Goal: Task Accomplishment & Management: Manage account settings

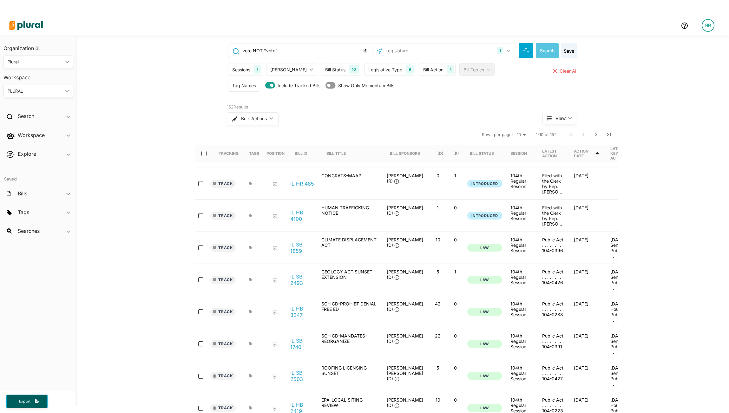
scroll to position [15, 0]
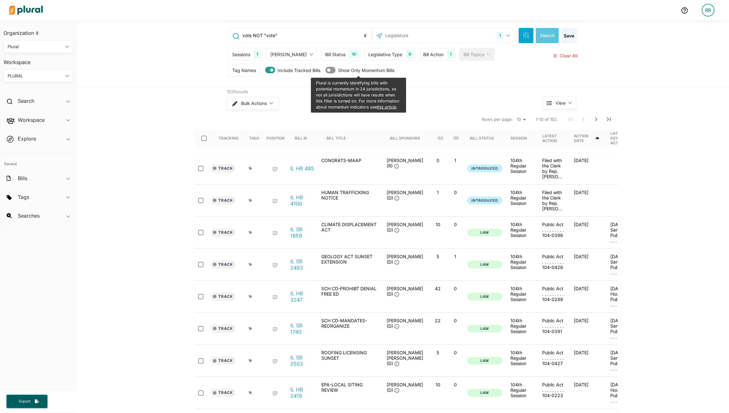
click at [666, 60] on div "vote NOT "vote" 1 [US_STATE] [GEOGRAPHIC_DATA] Congress [US_STATE] [US_STATE] […" at bounding box center [403, 53] width 652 height 67
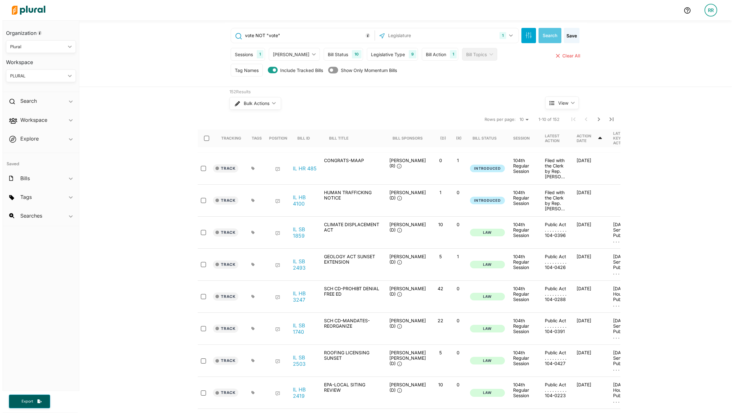
scroll to position [0, 0]
drag, startPoint x: 717, startPoint y: 13, endPoint x: 707, endPoint y: 17, distance: 10.8
click at [717, 13] on div "RR" at bounding box center [713, 10] width 13 height 13
click at [695, 29] on link "Admin Dashboard" at bounding box center [696, 28] width 56 height 16
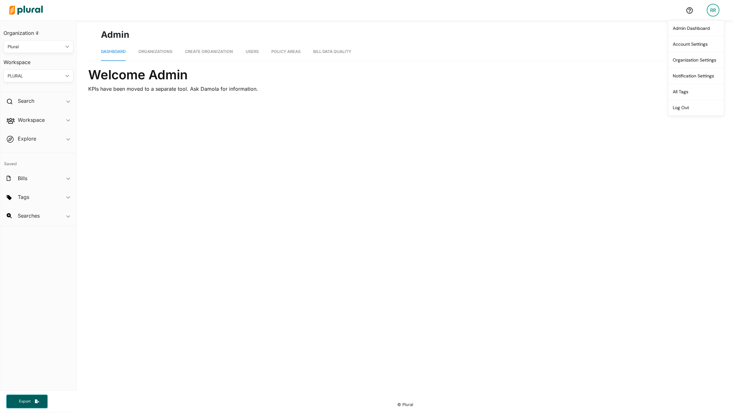
click at [162, 51] on span "Organizations" at bounding box center [155, 51] width 34 height 5
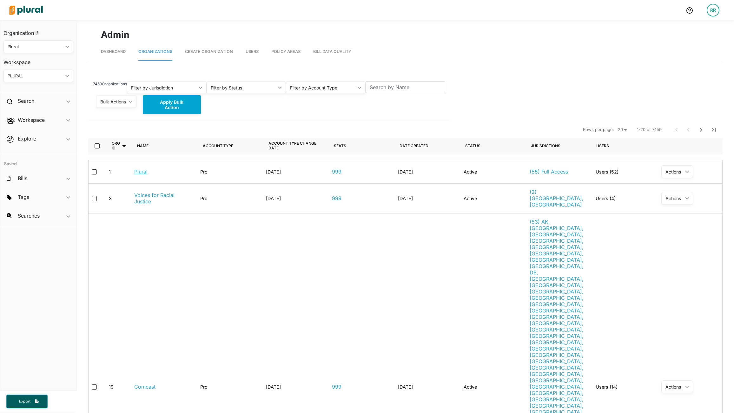
click at [141, 172] on link "Plural" at bounding box center [140, 172] width 13 height 6
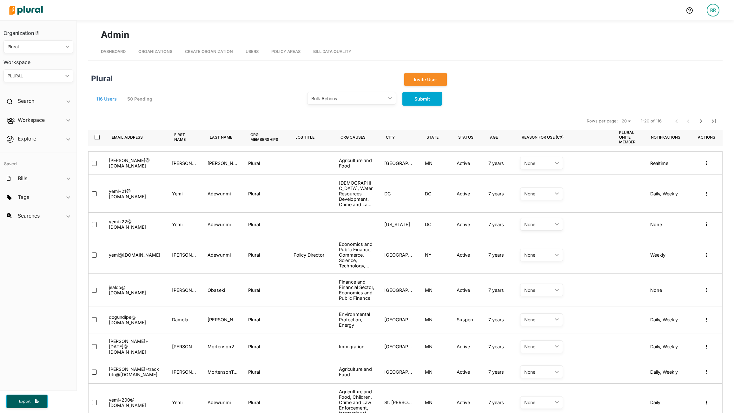
click at [623, 122] on select "20 50 100" at bounding box center [626, 121] width 14 height 8
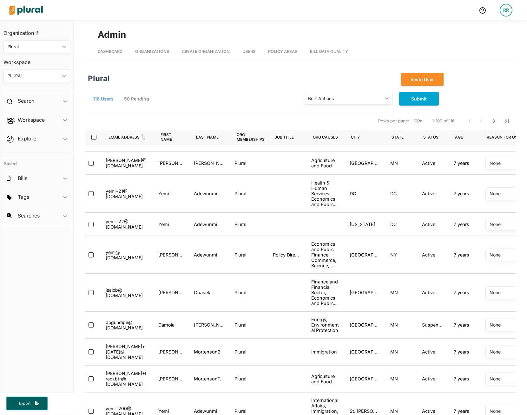
click at [121, 138] on div "Email address" at bounding box center [124, 137] width 31 height 5
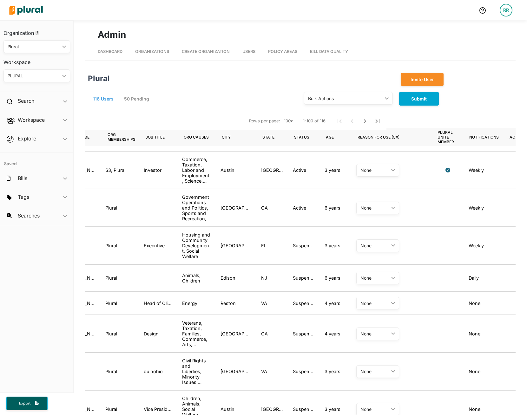
scroll to position [0, 135]
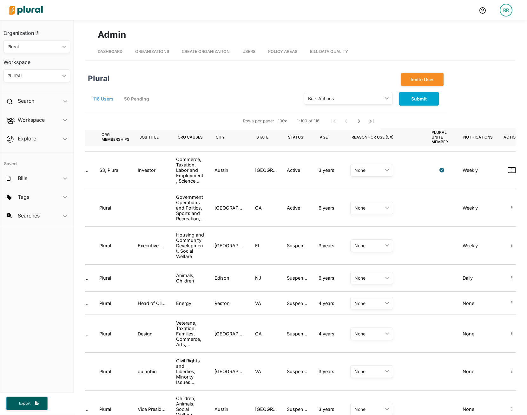
click at [512, 170] on icon "button" at bounding box center [512, 170] width 1 height 4
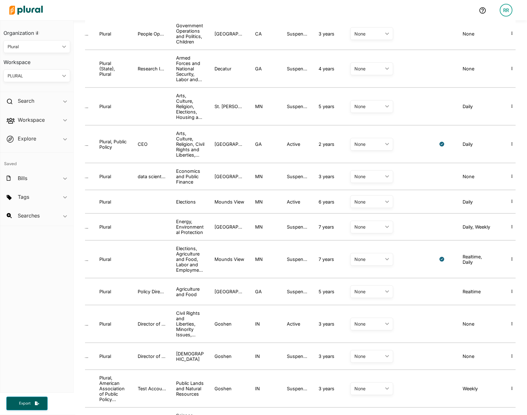
click at [287, 262] on div "Suspended" at bounding box center [298, 259] width 22 height 5
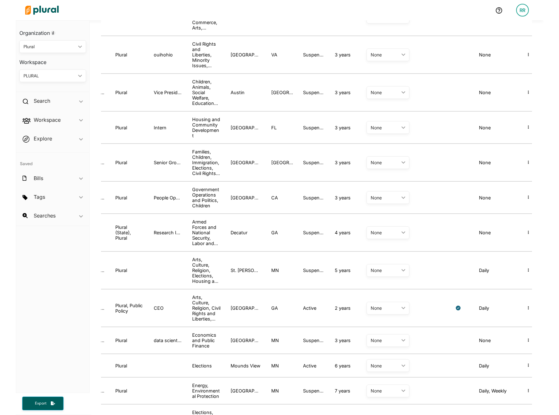
scroll to position [0, 0]
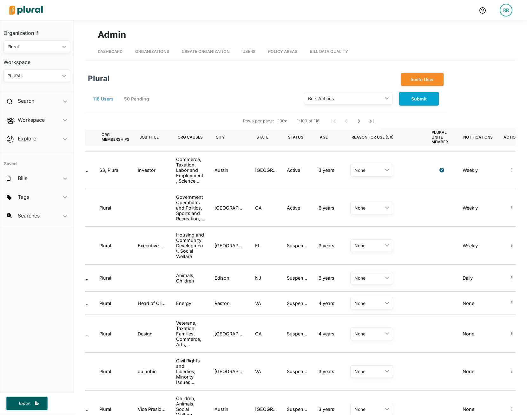
click at [260, 85] on div "Plural" at bounding box center [203, 79] width 241 height 13
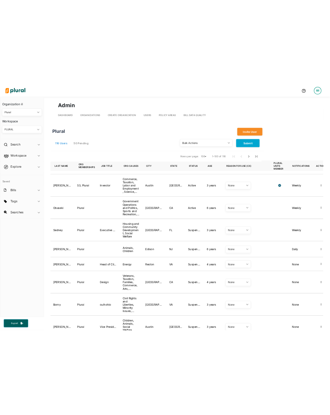
scroll to position [0, 104]
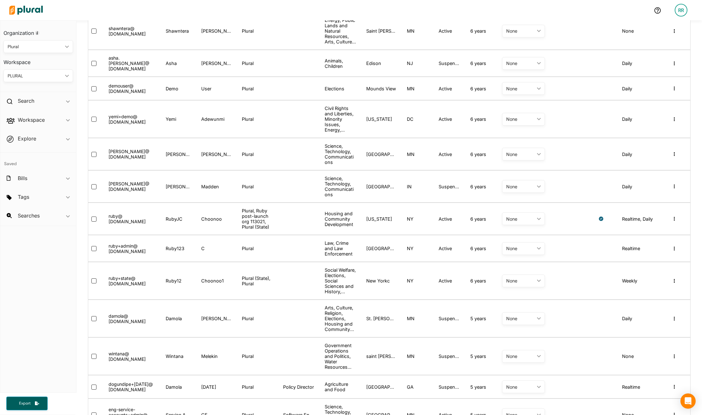
scroll to position [1832, 0]
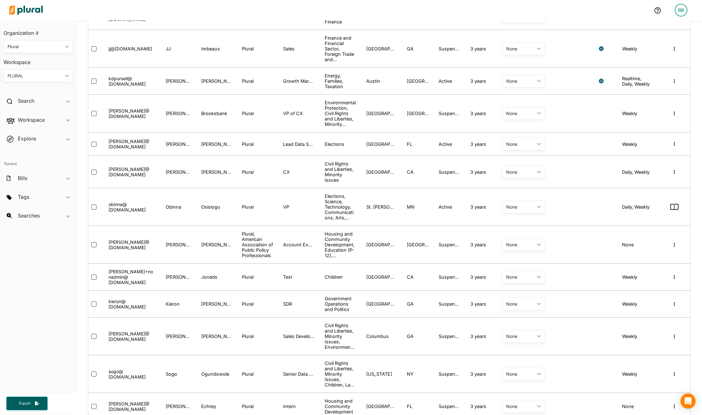
click at [330, 210] on button "button" at bounding box center [675, 206] width 8 height 5
click at [330, 220] on div at bounding box center [601, 207] width 32 height 27
click at [94, 210] on input "select-row-1242" at bounding box center [93, 207] width 5 height 5
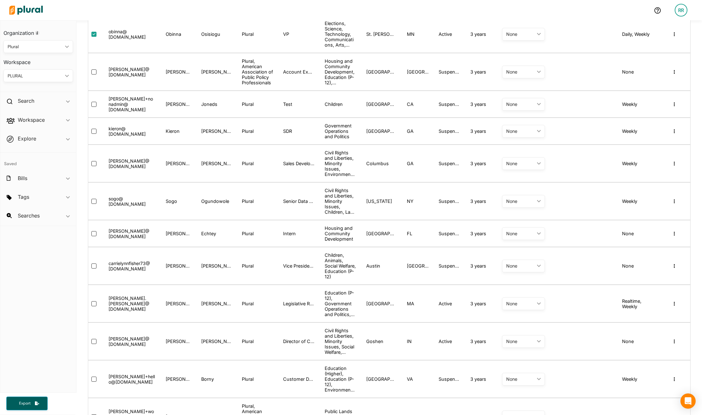
scroll to position [1896, 0]
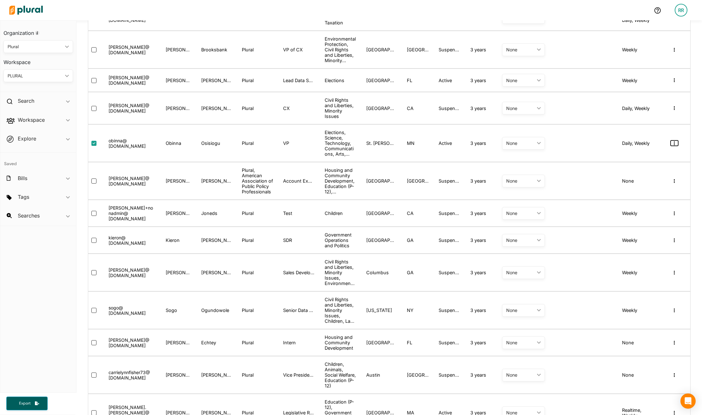
click at [330, 146] on button "button" at bounding box center [675, 143] width 8 height 5
click at [330, 146] on icon "button" at bounding box center [674, 143] width 1 height 4
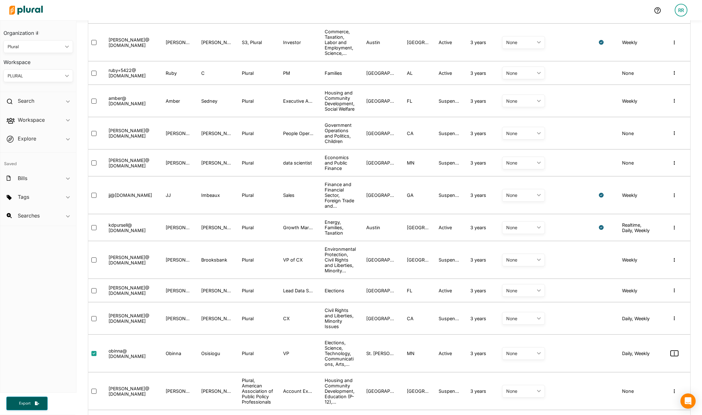
scroll to position [1849, 0]
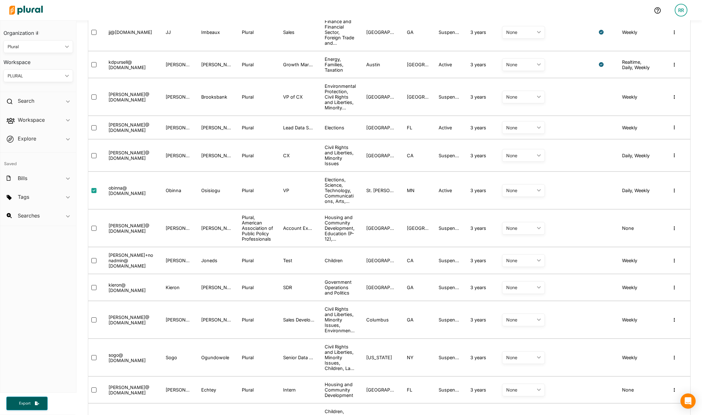
click at [330, 193] on div "None" at bounding box center [520, 190] width 28 height 5
click at [330, 197] on div "None ic_keyboard_arrow_down Personal Professional None" at bounding box center [541, 190] width 89 height 27
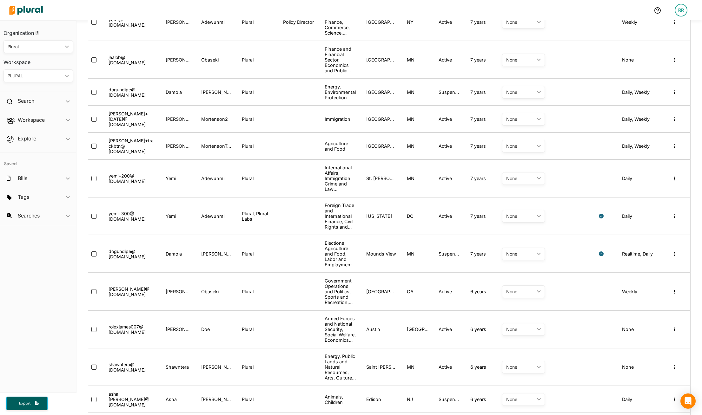
scroll to position [0, 0]
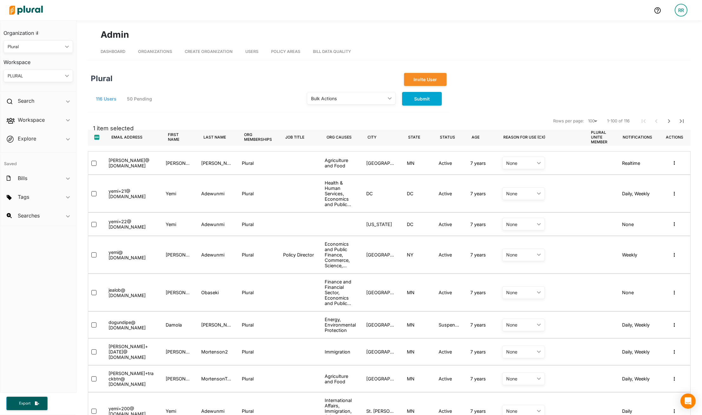
click at [330, 101] on div "Bulk Actions" at bounding box center [348, 98] width 74 height 7
click at [327, 129] on div "Suspend" at bounding box center [335, 127] width 47 height 5
click at [330, 99] on button "Submit" at bounding box center [422, 99] width 40 height 14
checkbox input "false"
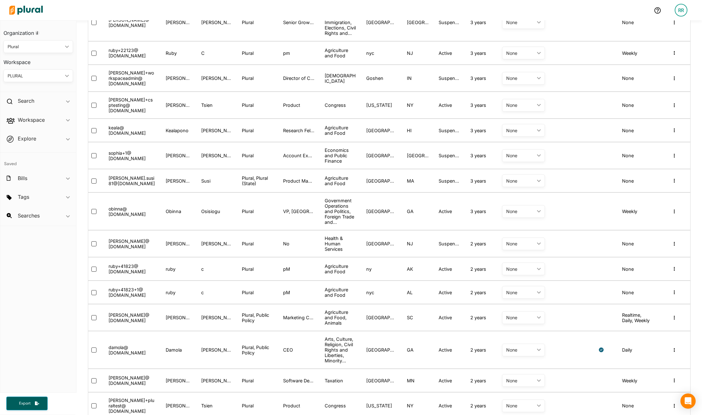
scroll to position [1832, 0]
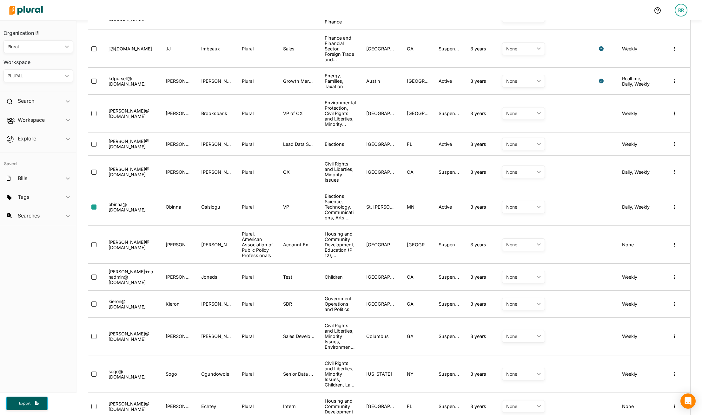
click at [91, 210] on input "select-row-1242" at bounding box center [93, 207] width 5 height 5
checkbox input "true"
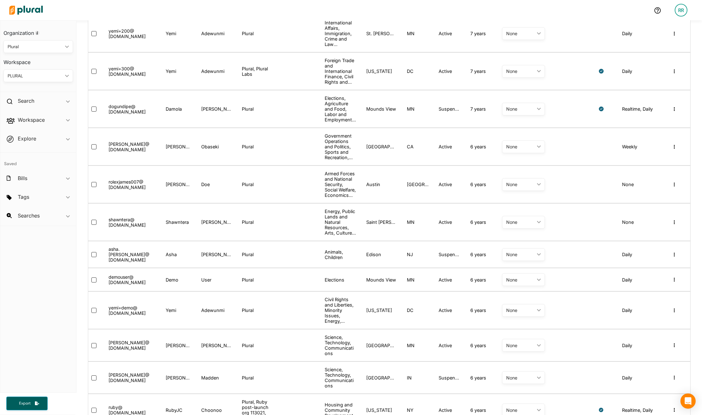
scroll to position [0, 0]
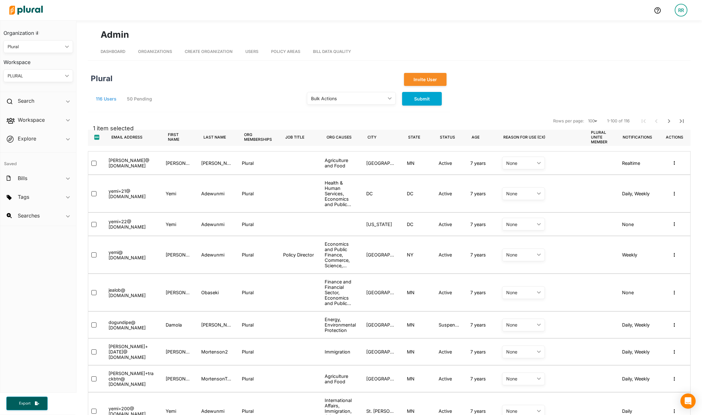
click at [330, 98] on icon "ic_keyboard_arrow_down" at bounding box center [388, 98] width 6 height 3
click at [330, 122] on link "Suspend" at bounding box center [336, 128] width 56 height 15
click at [330, 99] on button "Submit" at bounding box center [422, 99] width 40 height 14
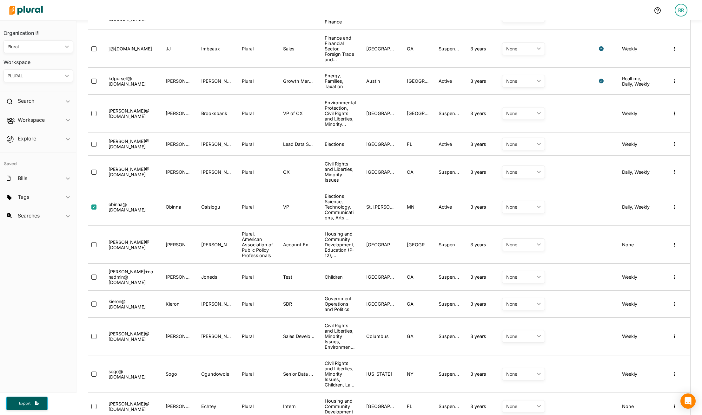
scroll to position [2762, 0]
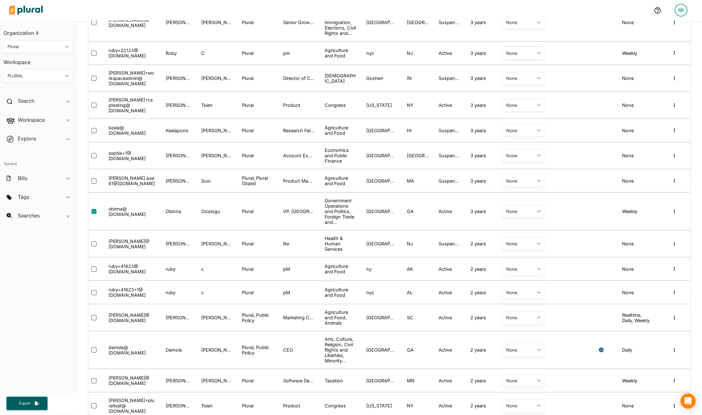
click at [95, 214] on input "select-row-1668" at bounding box center [93, 211] width 5 height 5
checkbox input "true"
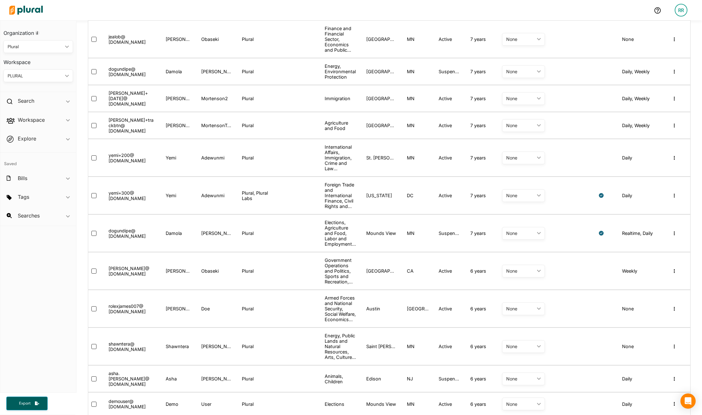
scroll to position [0, 0]
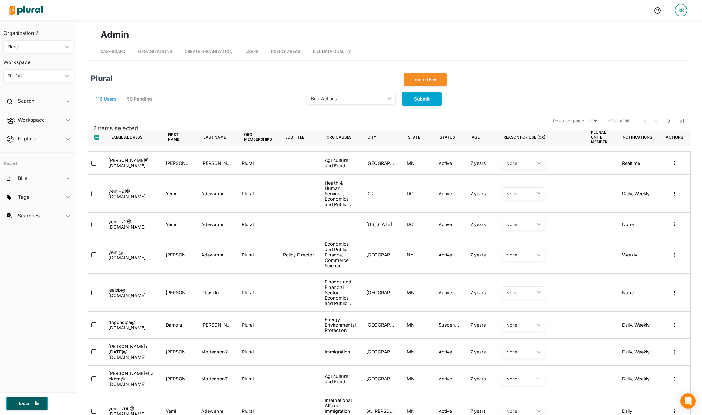
click at [330, 103] on div "Bulk Actions ic_keyboard_arrow_down" at bounding box center [351, 98] width 89 height 13
click at [330, 123] on link "Suspend" at bounding box center [336, 128] width 56 height 15
click at [330, 103] on button "Submit" at bounding box center [422, 99] width 40 height 14
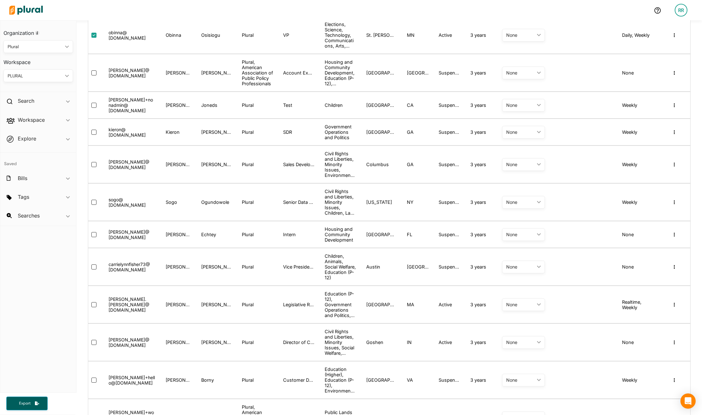
scroll to position [1811, 0]
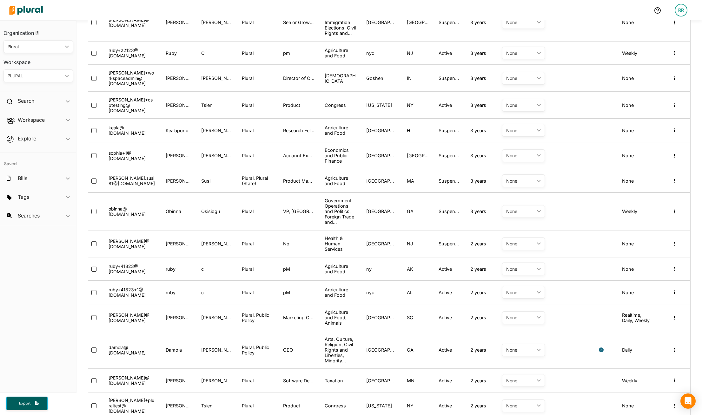
scroll to position [1832, 0]
